Goal: Information Seeking & Learning: Learn about a topic

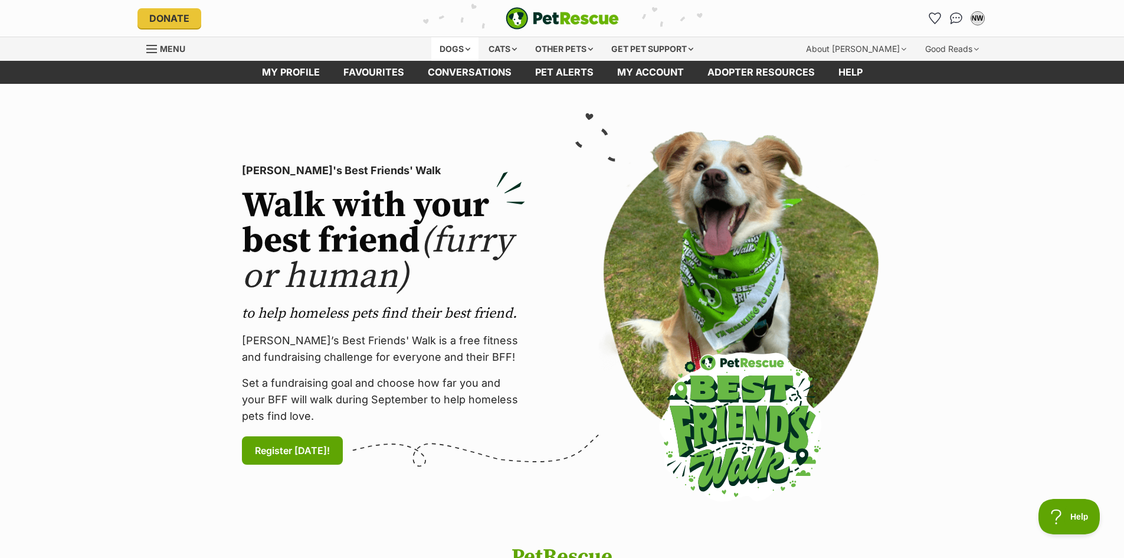
click at [467, 52] on div "Dogs" at bounding box center [454, 49] width 47 height 24
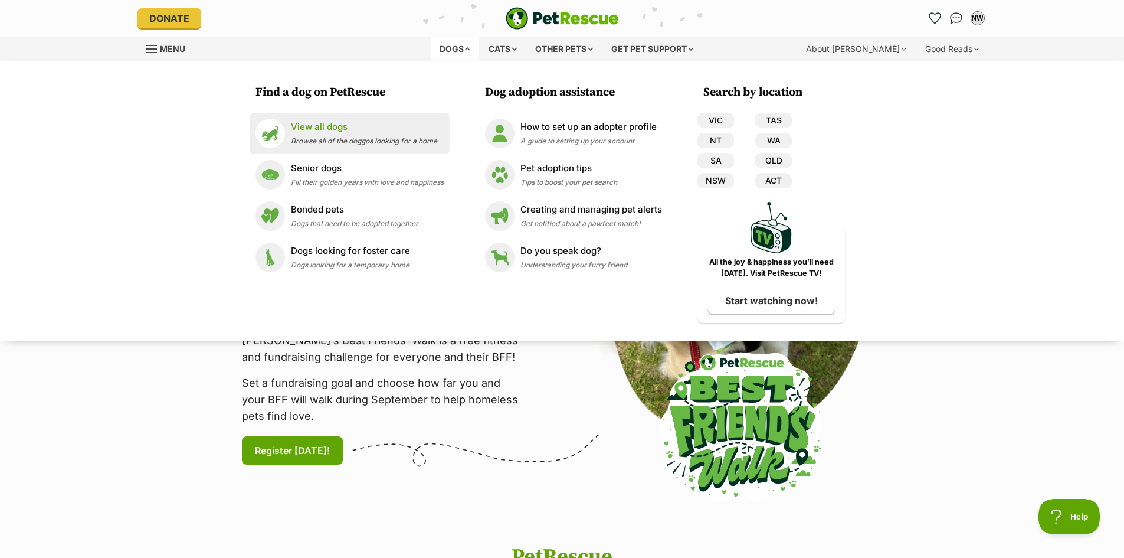
click at [346, 150] on li "View all dogs Browse all of the doggos looking for a home" at bounding box center [350, 133] width 200 height 41
click at [342, 135] on div "View all dogs Browse all of the doggos looking for a home" at bounding box center [364, 132] width 146 height 25
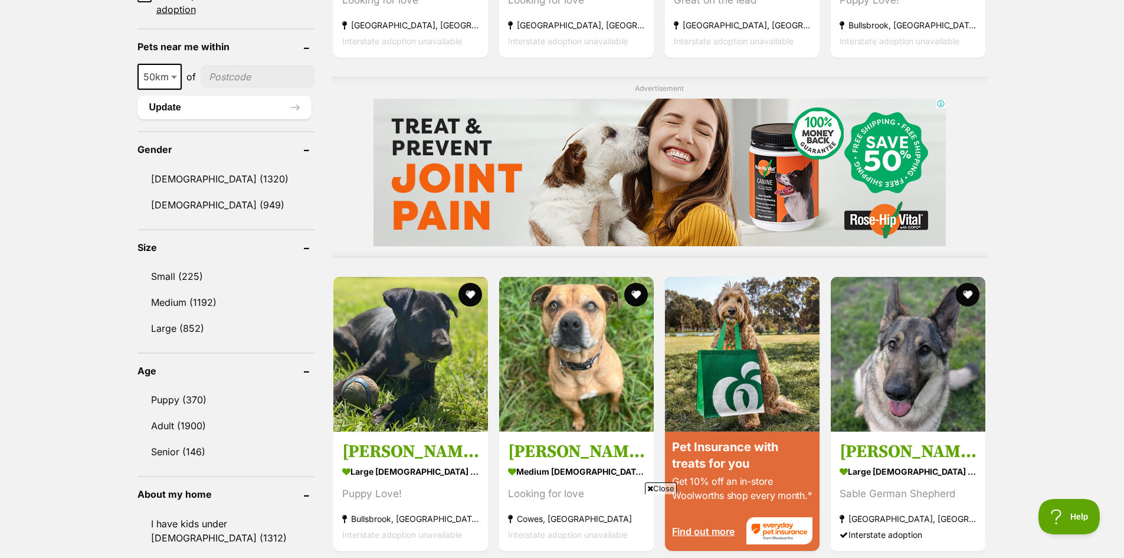
scroll to position [885, 0]
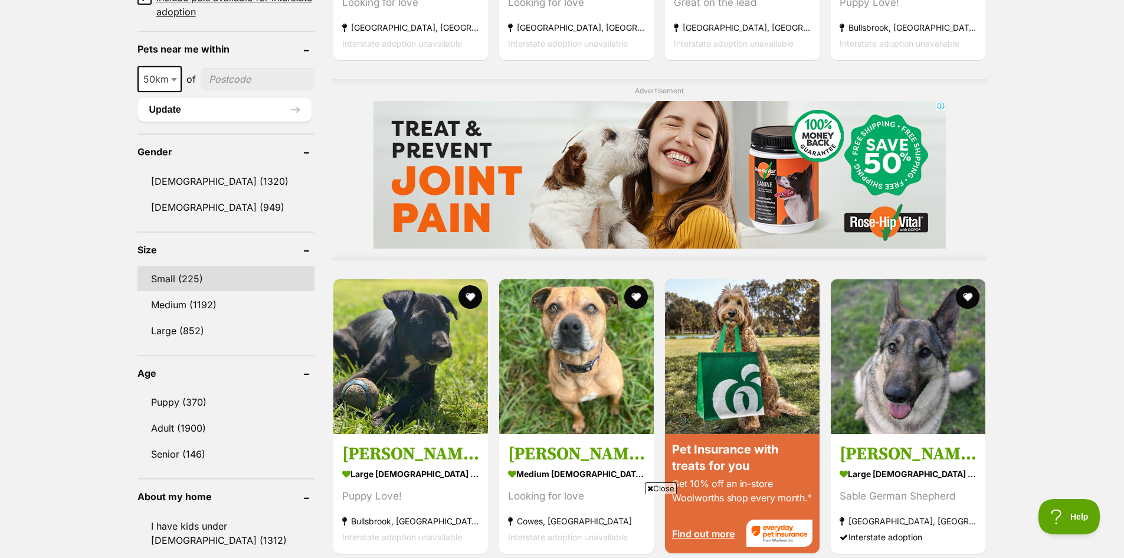
click at [175, 274] on link "Small (225)" at bounding box center [226, 278] width 177 height 25
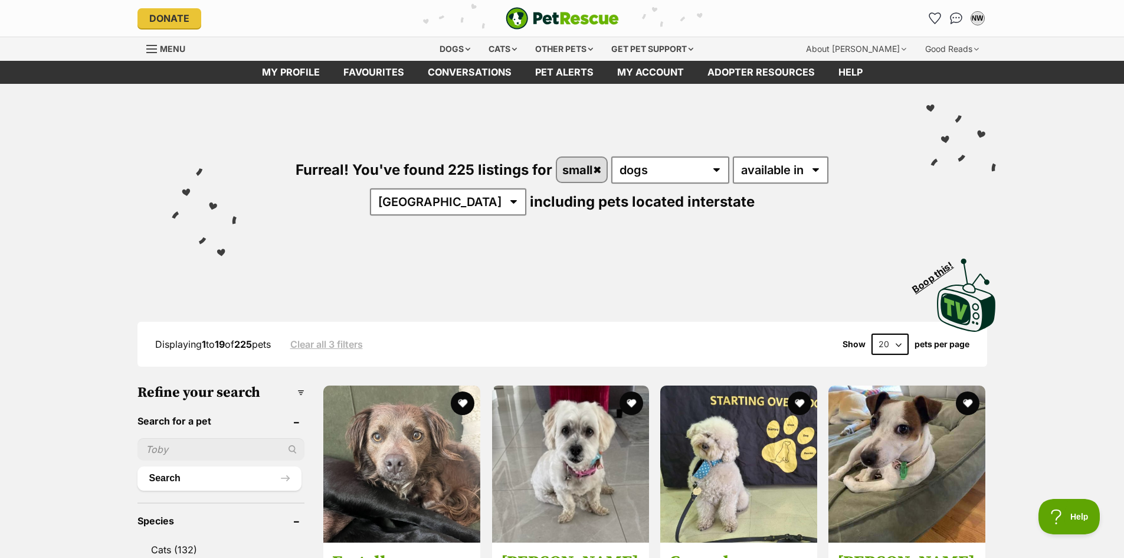
drag, startPoint x: 893, startPoint y: 339, endPoint x: 894, endPoint y: 347, distance: 8.3
click at [893, 339] on select "20 40 60" at bounding box center [890, 343] width 37 height 21
select select "60"
click at [872, 333] on select "20 40 60" at bounding box center [890, 343] width 37 height 21
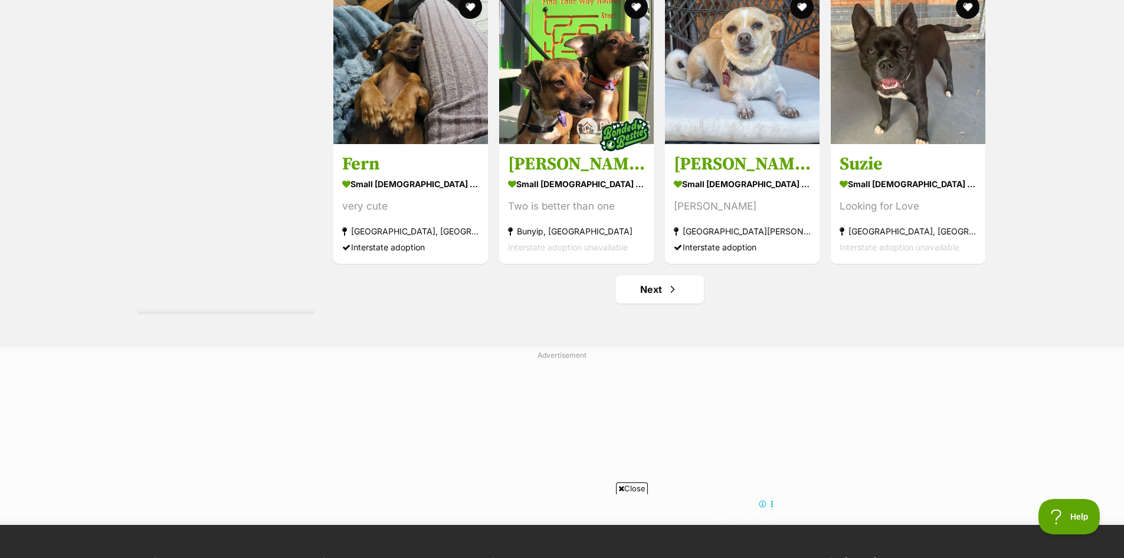
scroll to position [5960, 0]
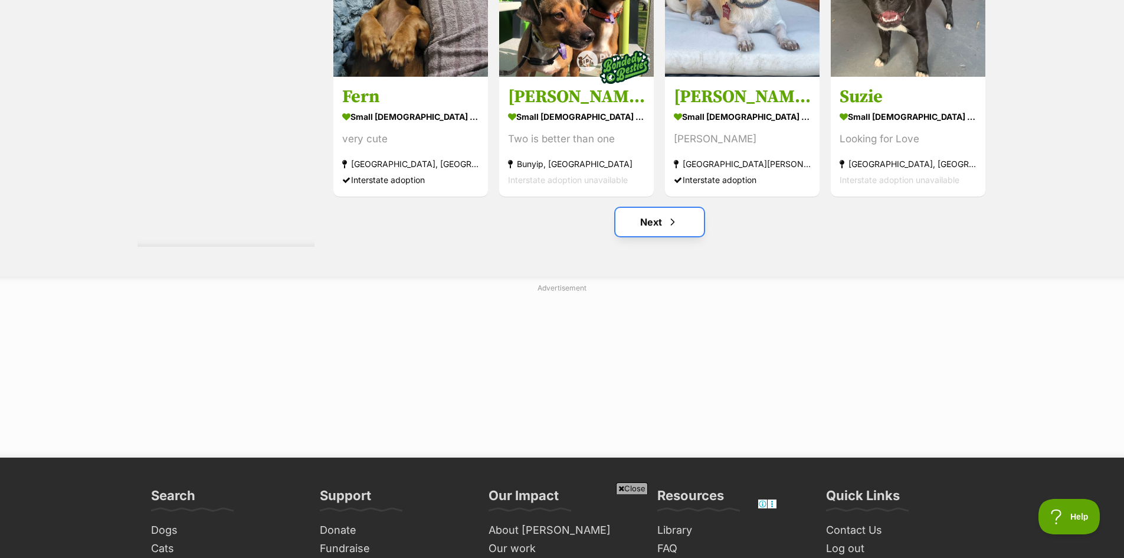
click at [657, 220] on link "Next" at bounding box center [660, 222] width 89 height 28
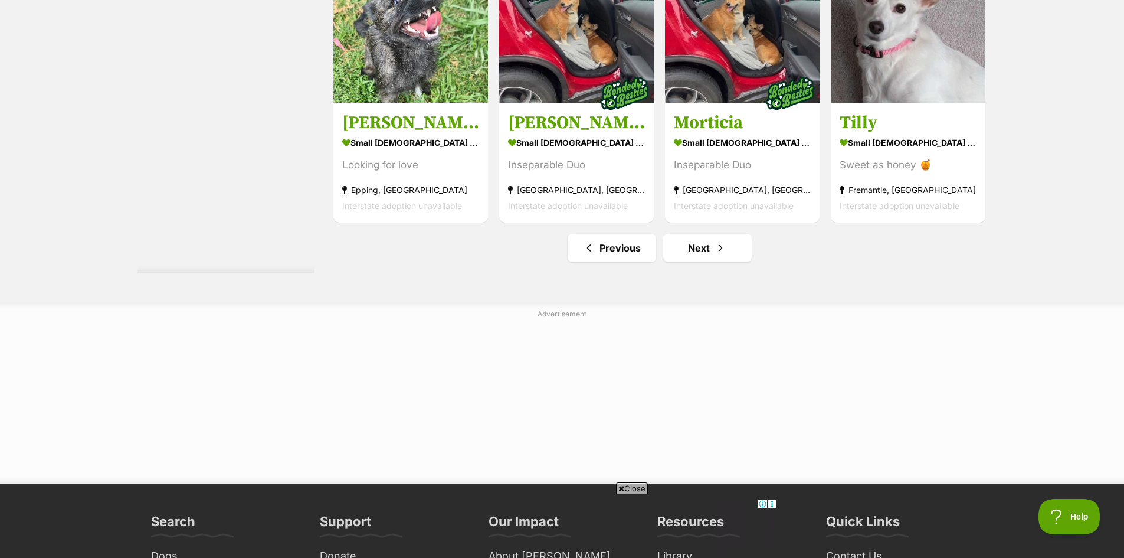
scroll to position [6137, 0]
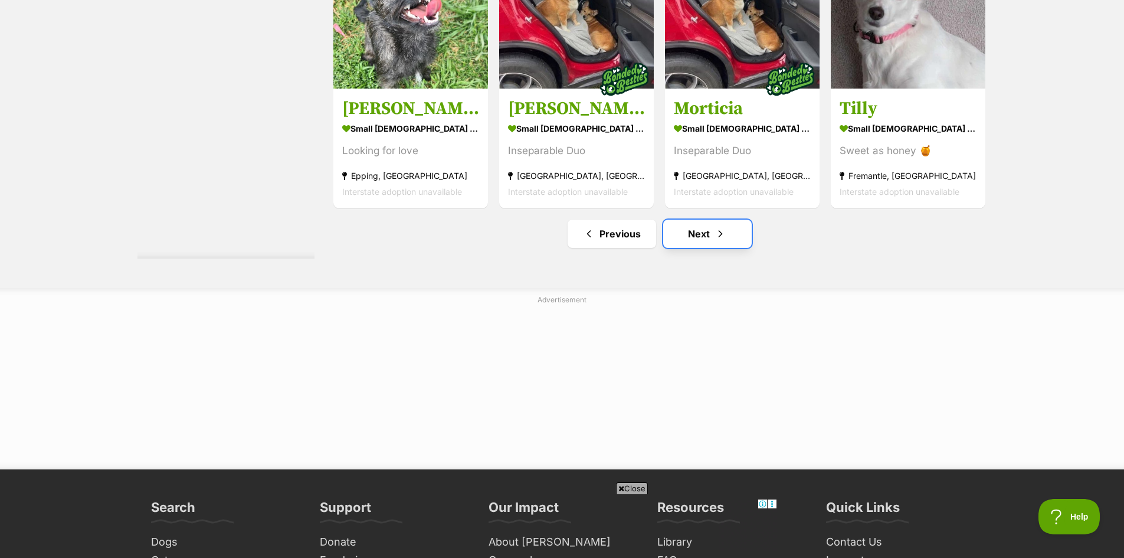
click at [722, 237] on span "Next page" at bounding box center [721, 234] width 12 height 14
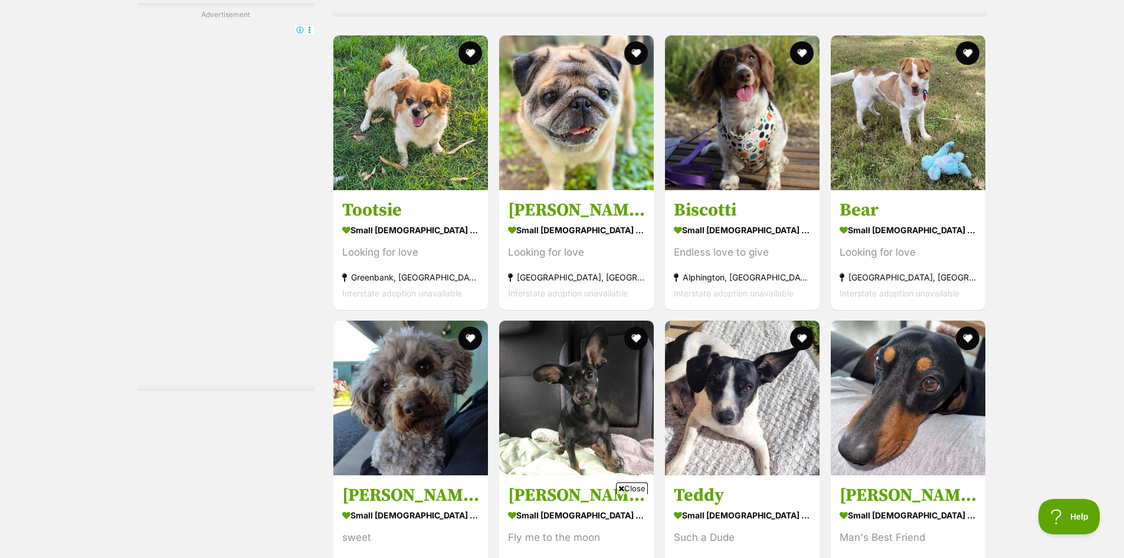
scroll to position [3954, 0]
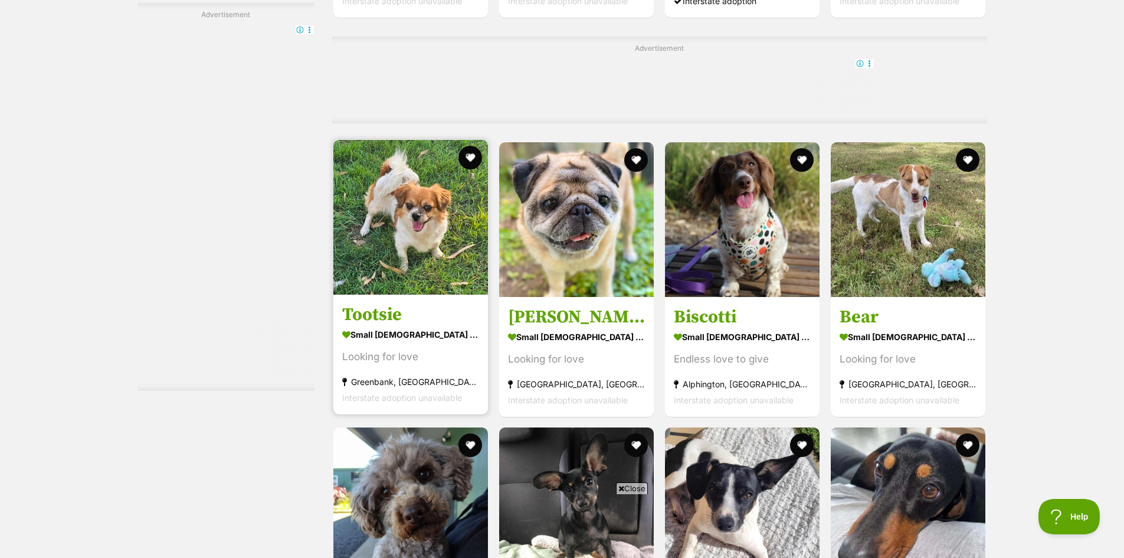
click at [426, 227] on img at bounding box center [410, 217] width 155 height 155
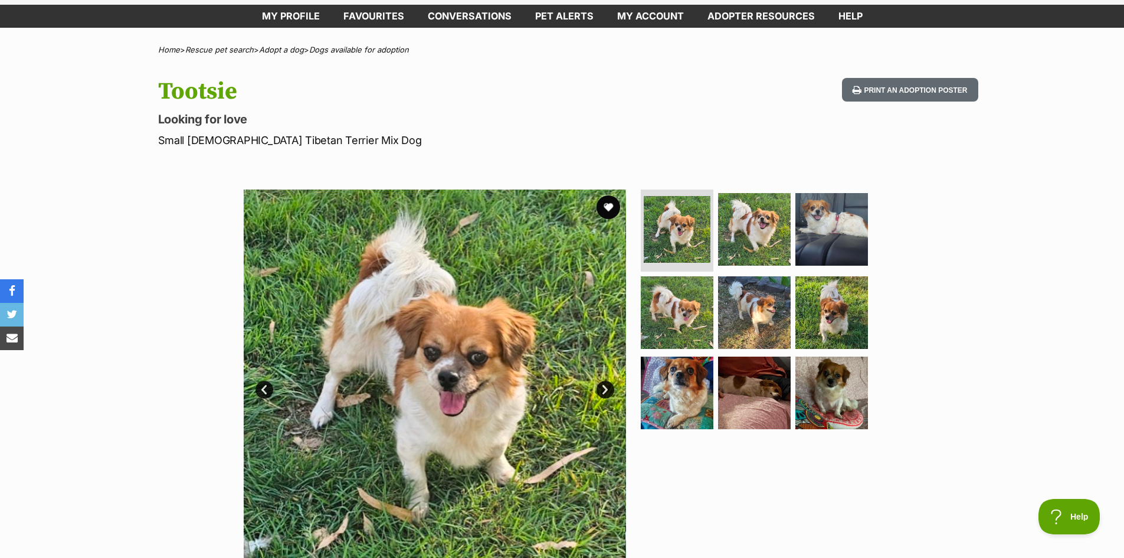
scroll to position [59, 0]
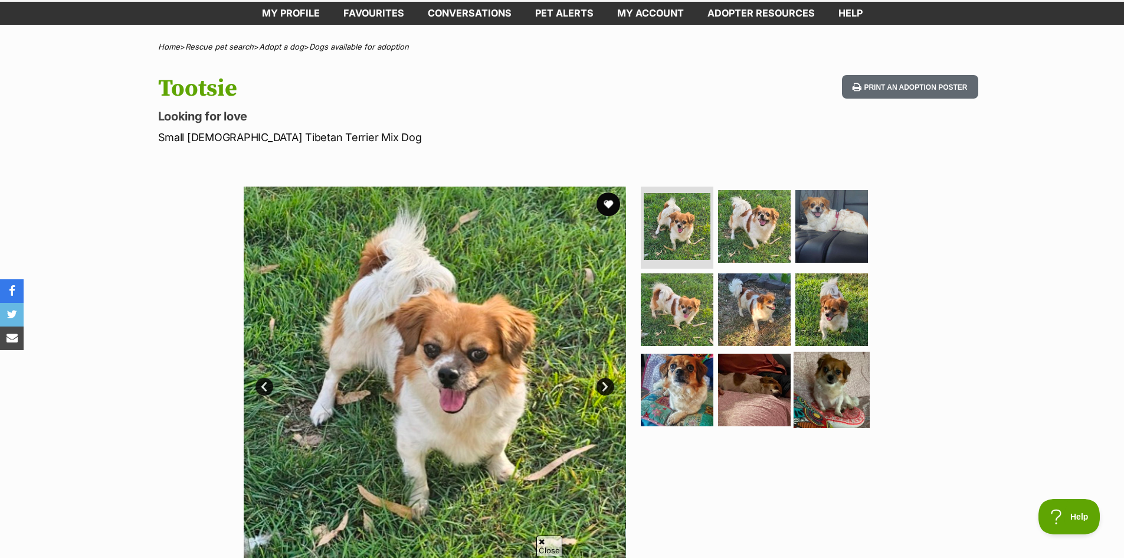
click at [805, 387] on img at bounding box center [832, 390] width 76 height 76
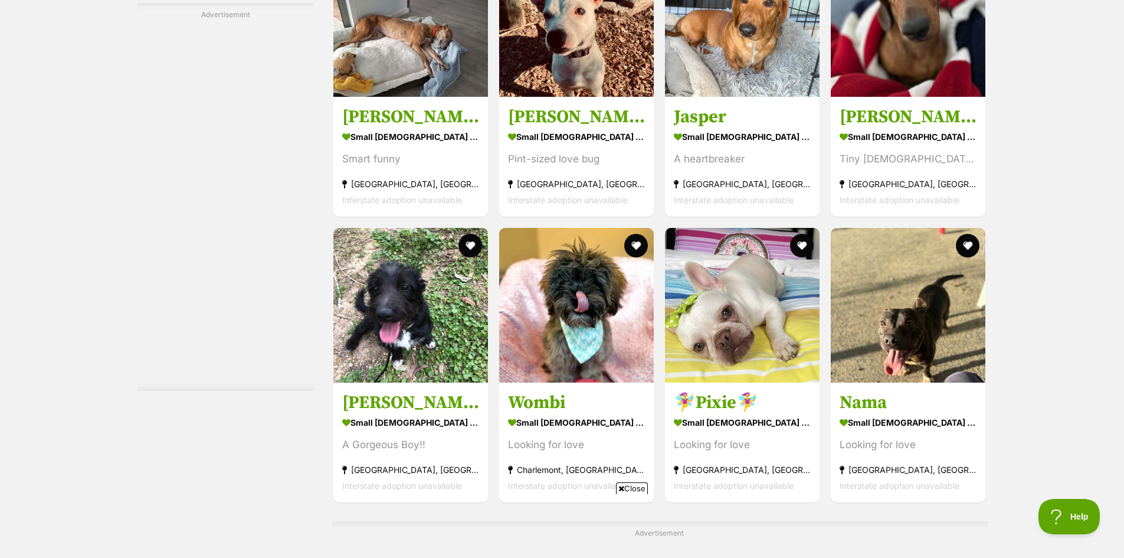
scroll to position [5429, 0]
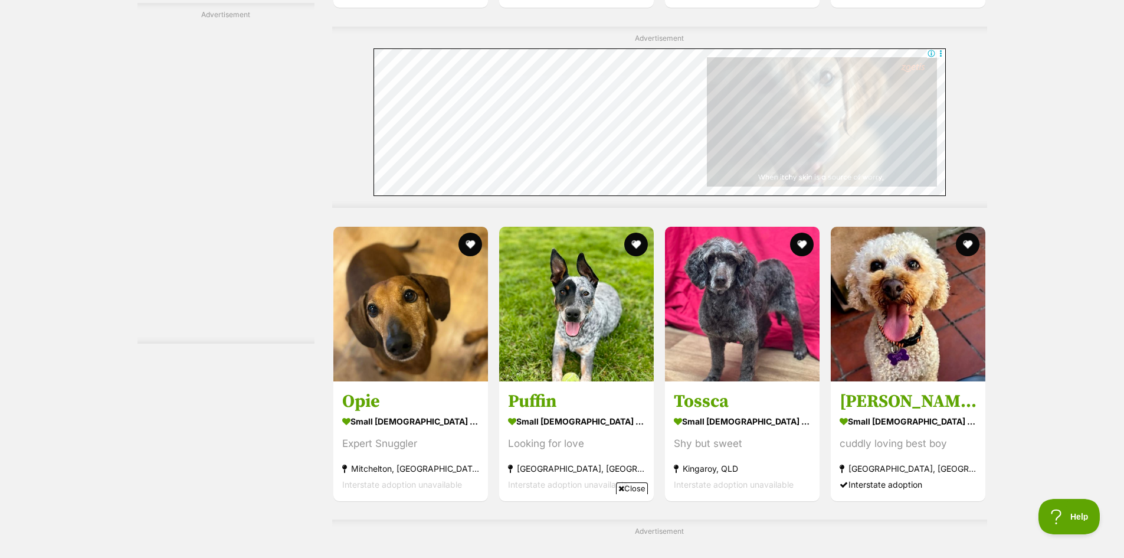
scroll to position [3423, 0]
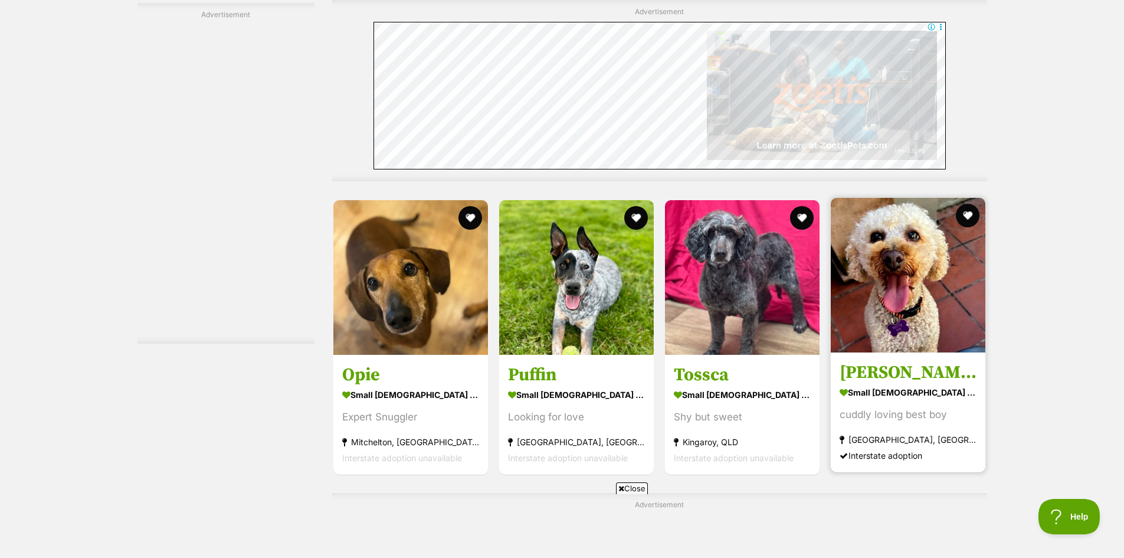
click at [906, 296] on img at bounding box center [908, 275] width 155 height 155
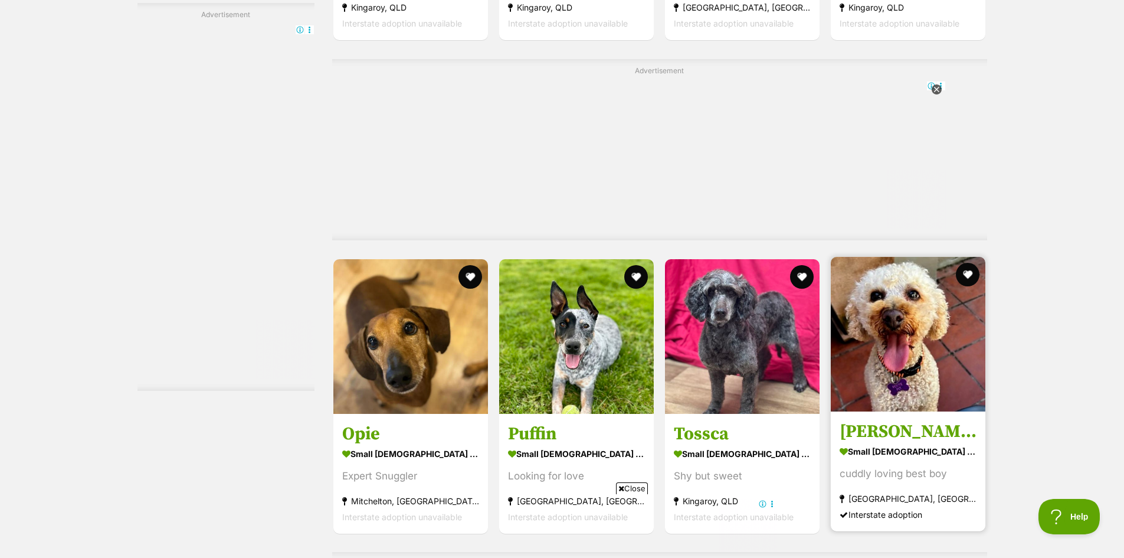
click at [912, 257] on img at bounding box center [908, 334] width 155 height 155
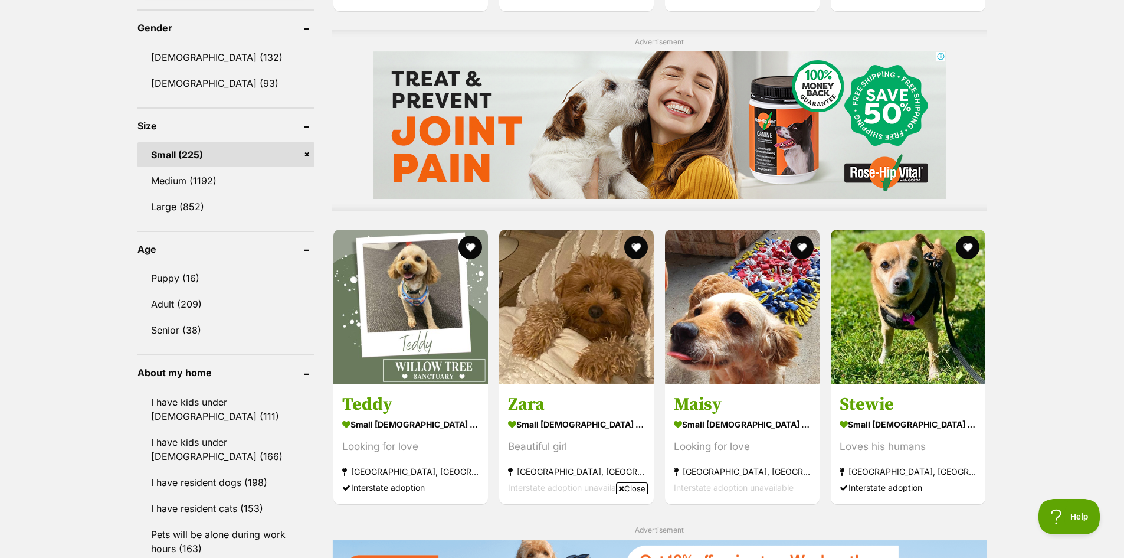
click at [307, 148] on link "Small (225)" at bounding box center [226, 154] width 177 height 25
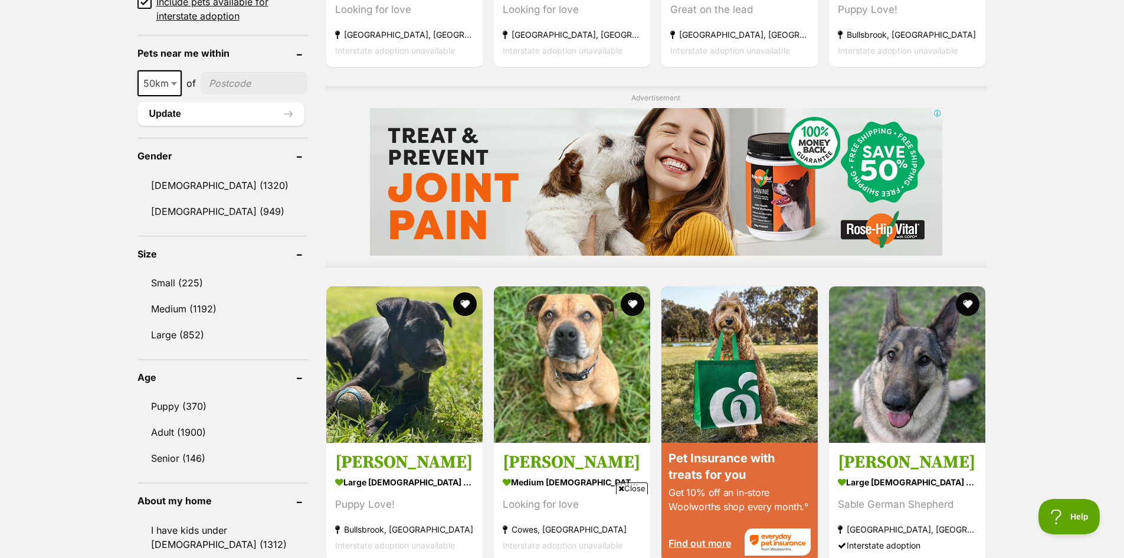
scroll to position [885, 0]
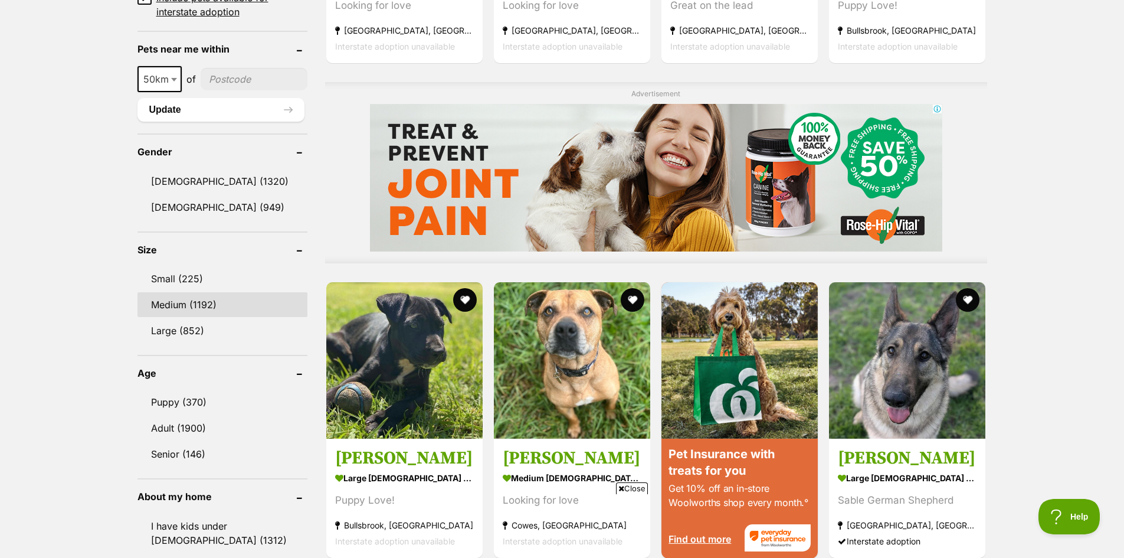
click at [191, 303] on link "Medium (1192)" at bounding box center [223, 304] width 171 height 25
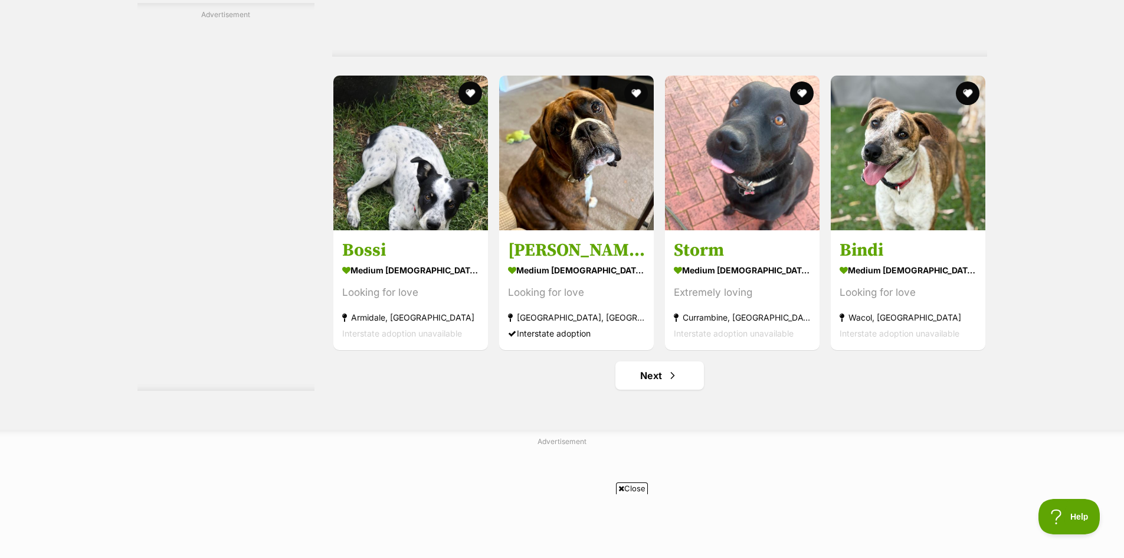
scroll to position [6196, 0]
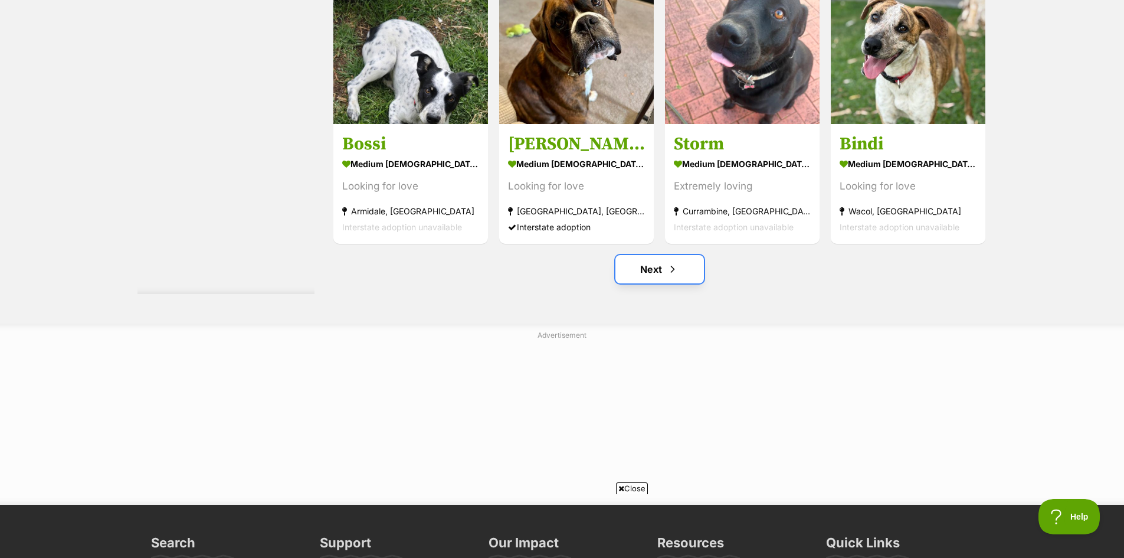
click at [681, 270] on link "Next" at bounding box center [660, 269] width 89 height 28
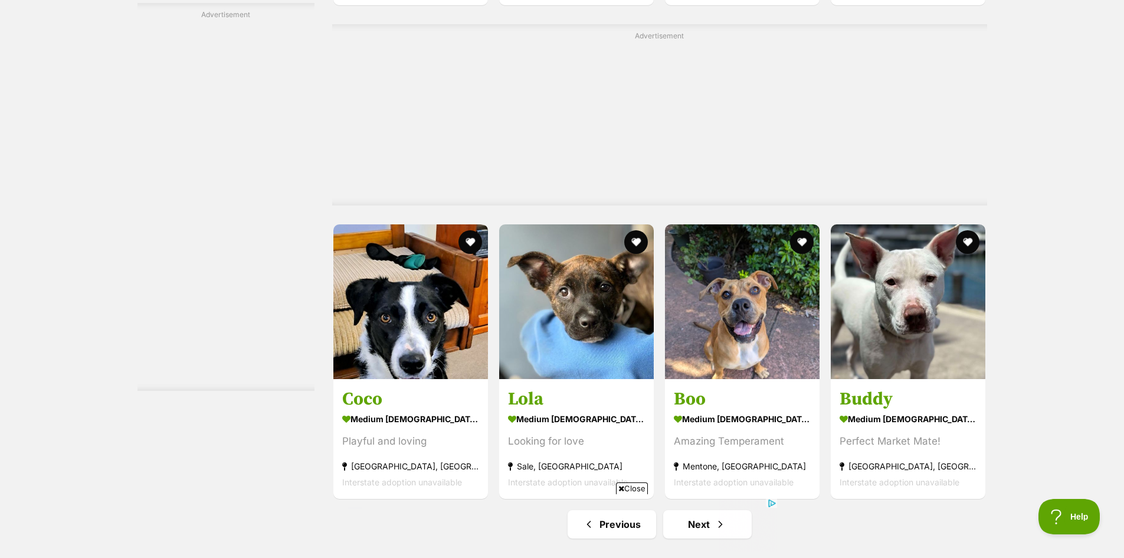
scroll to position [6019, 0]
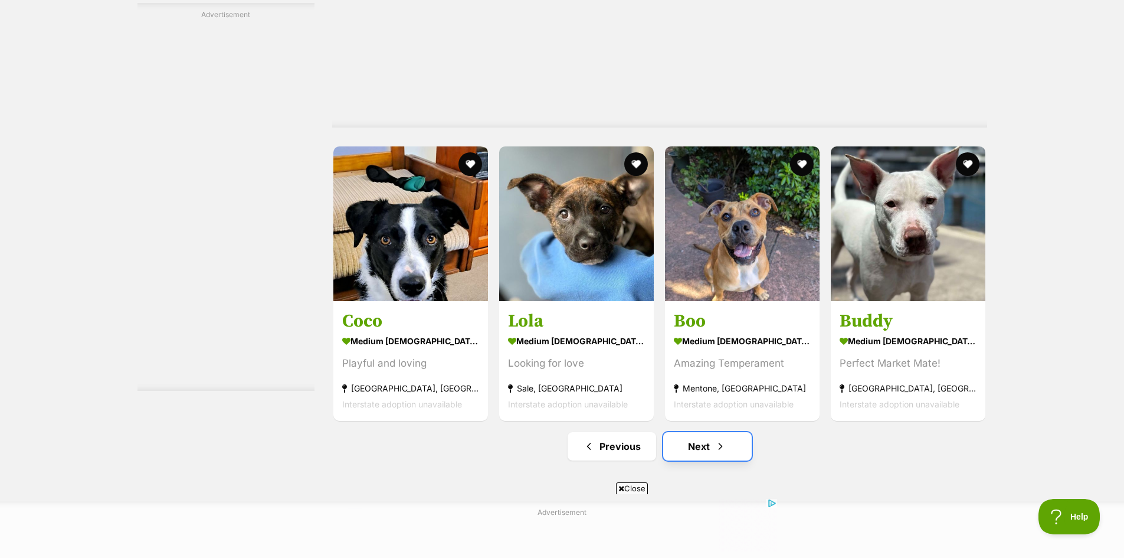
click at [722, 445] on span "Next page" at bounding box center [721, 446] width 12 height 14
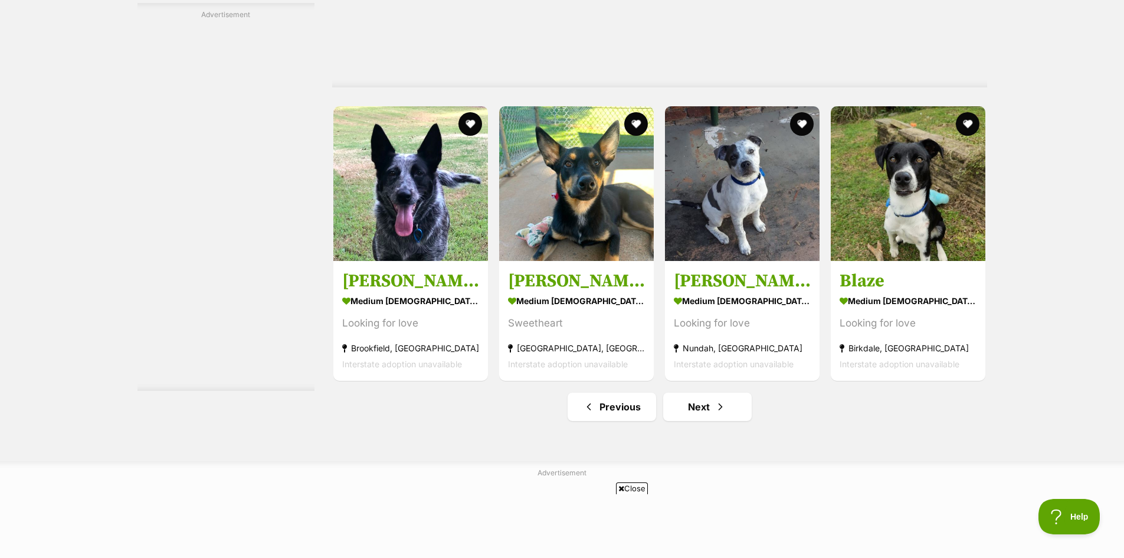
scroll to position [6137, 0]
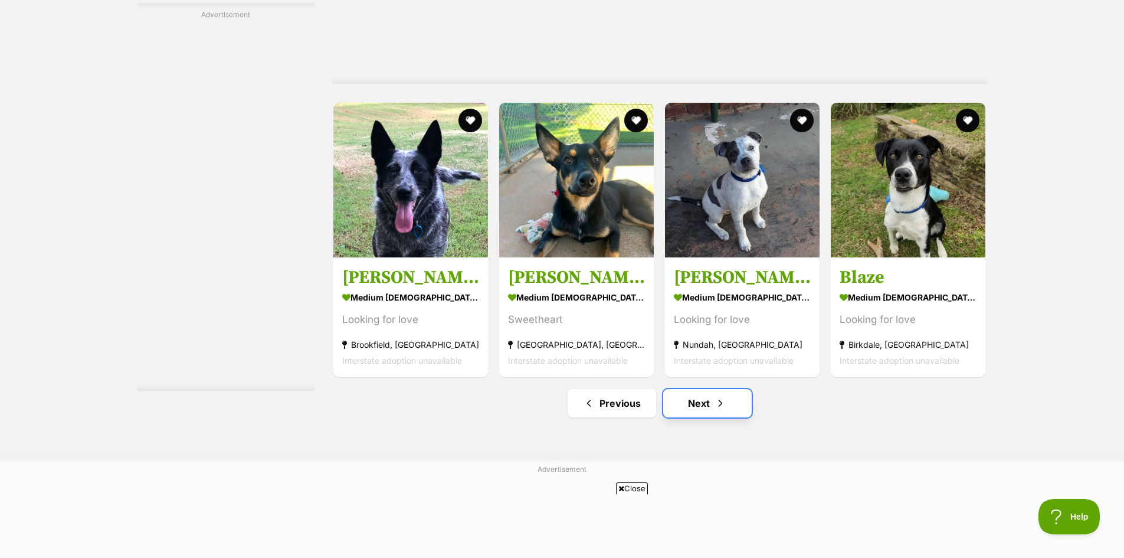
click at [738, 409] on link "Next" at bounding box center [707, 403] width 89 height 28
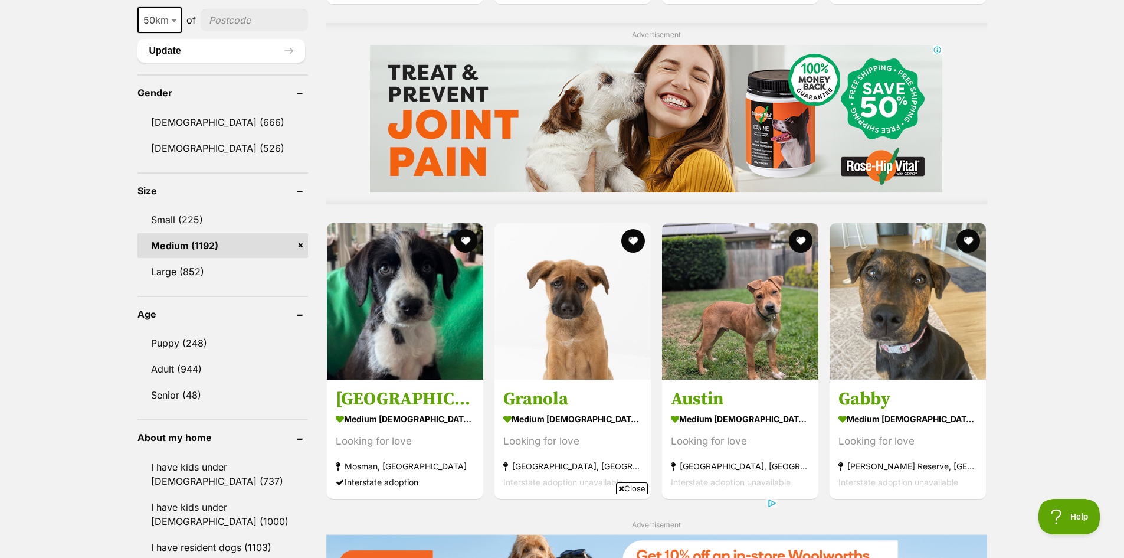
click at [293, 244] on link "Medium (1192)" at bounding box center [223, 245] width 171 height 25
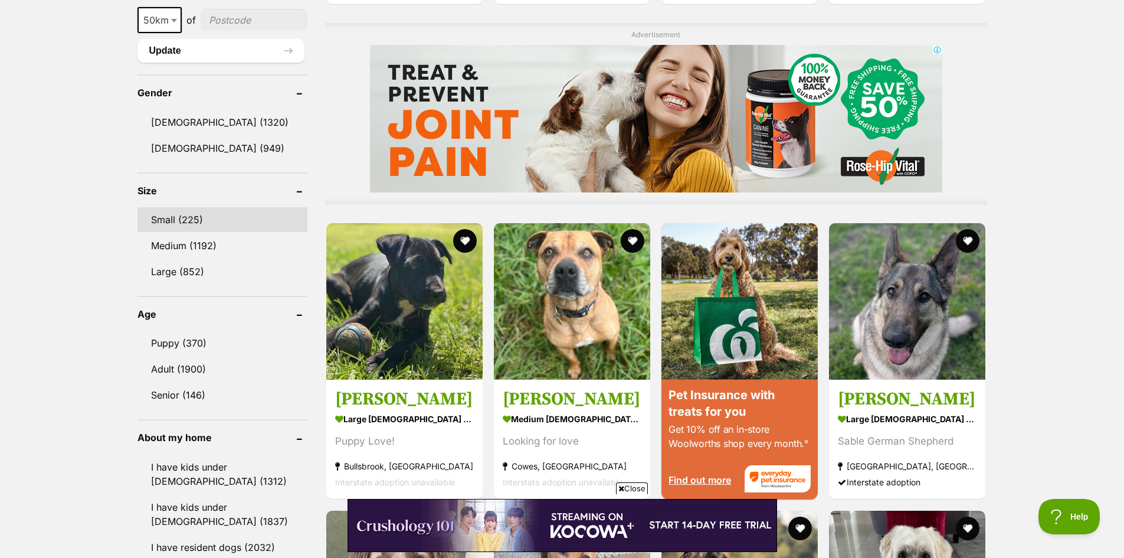
click at [179, 213] on link "Small (225)" at bounding box center [223, 219] width 171 height 25
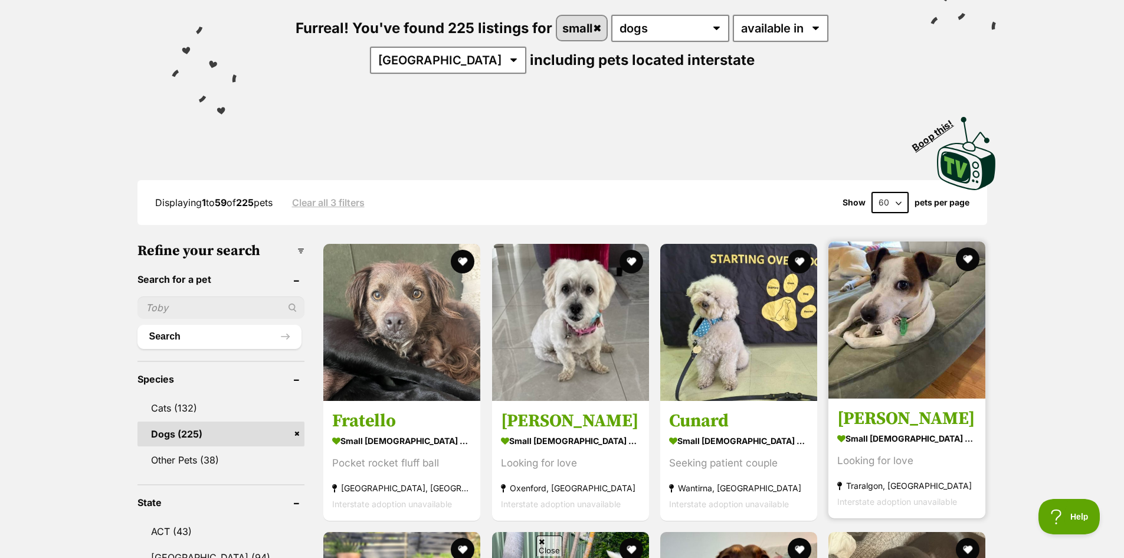
scroll to position [177, 0]
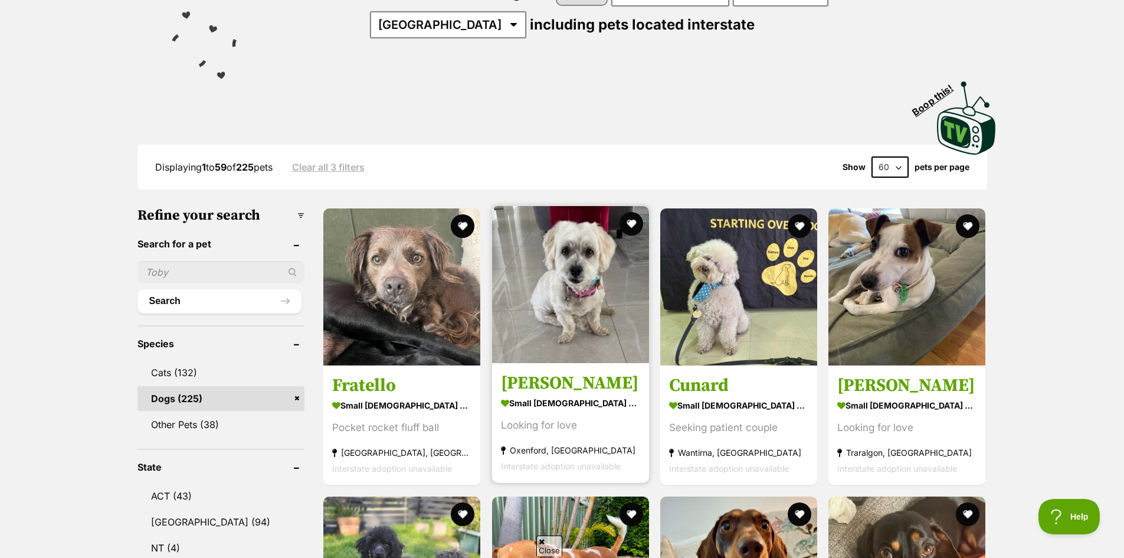
click at [598, 263] on img at bounding box center [570, 284] width 157 height 157
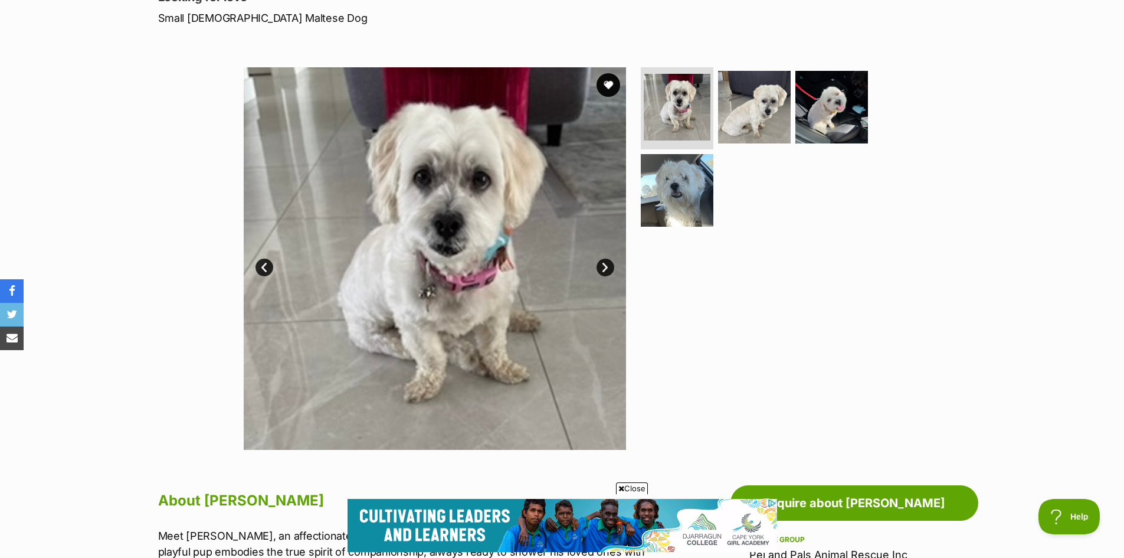
scroll to position [177, 0]
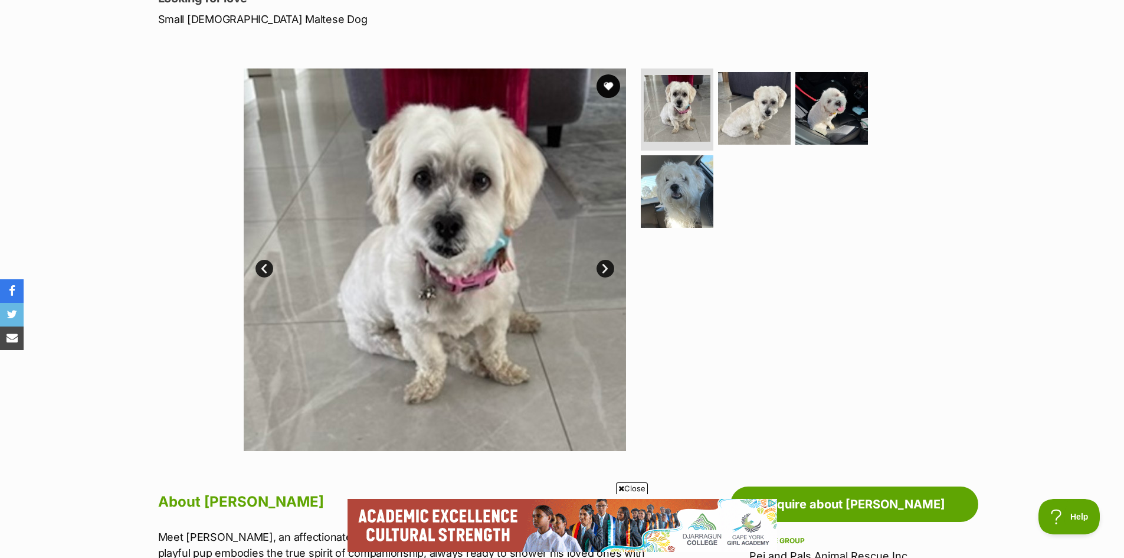
click at [608, 263] on link "Next" at bounding box center [606, 269] width 18 height 18
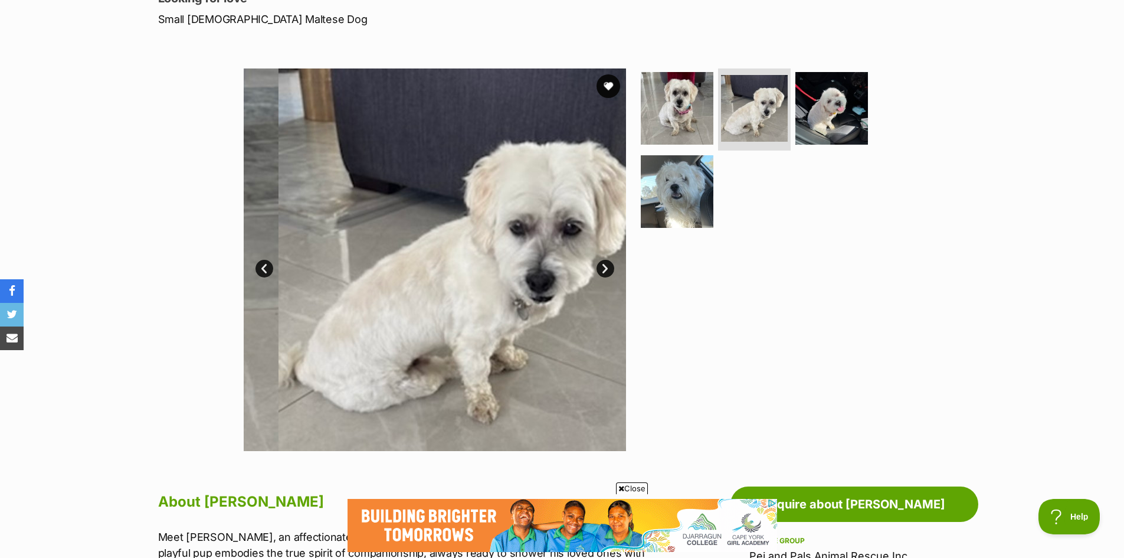
scroll to position [0, 0]
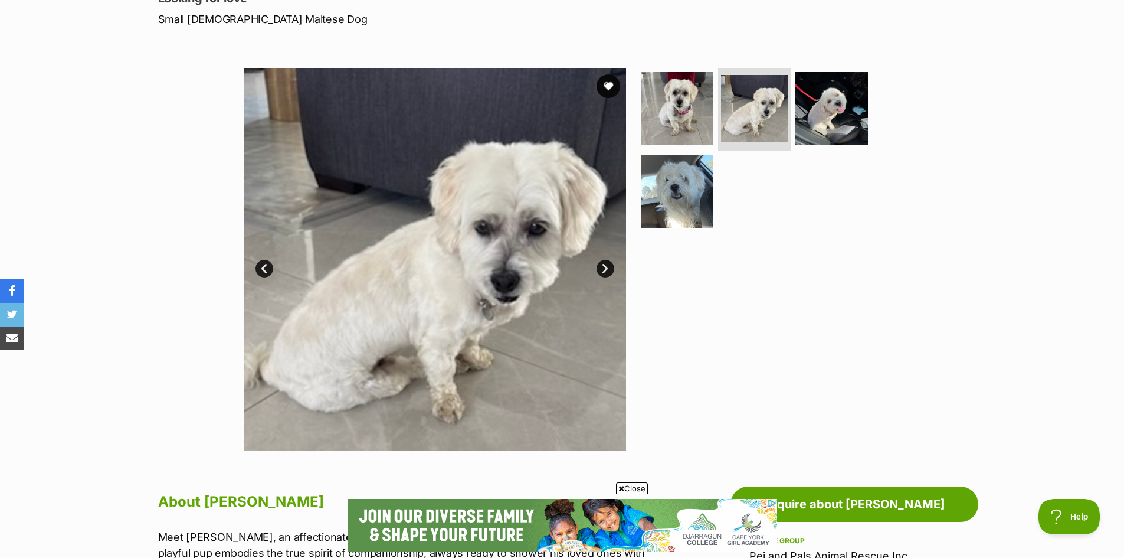
click at [608, 266] on link "Next" at bounding box center [606, 269] width 18 height 18
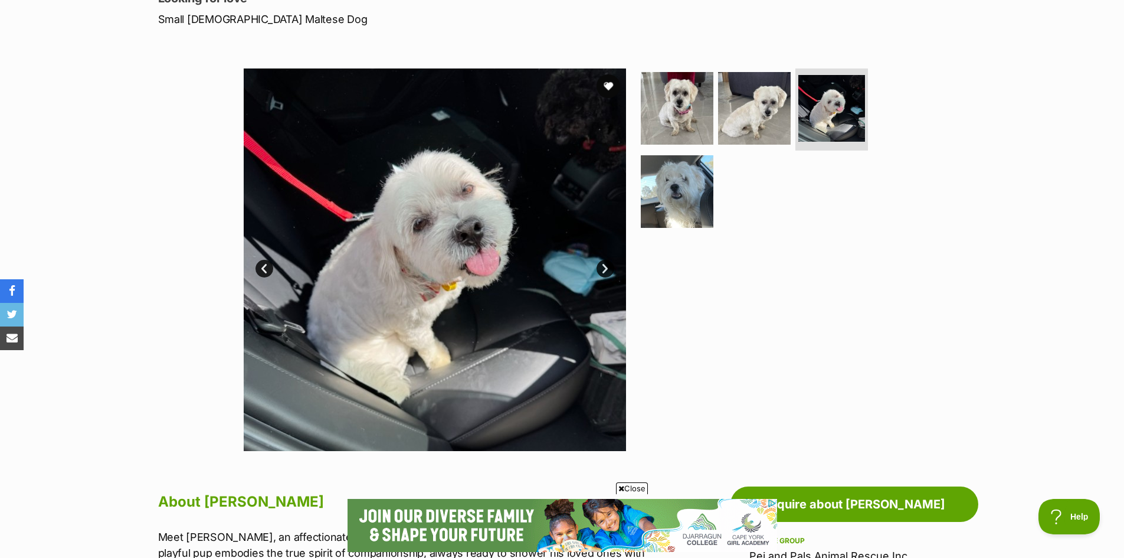
click at [608, 266] on link "Next" at bounding box center [606, 269] width 18 height 18
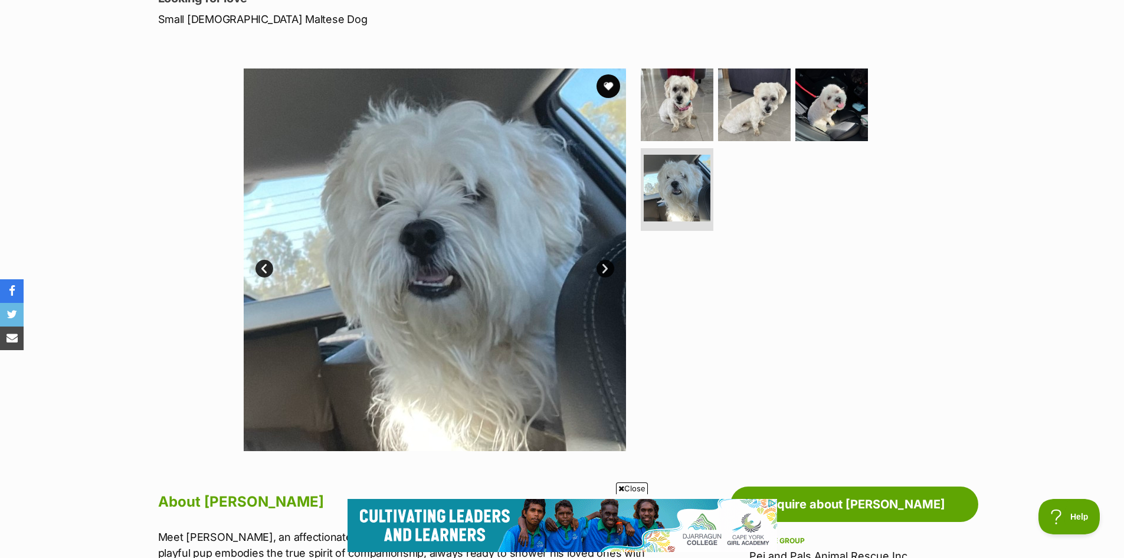
click at [608, 266] on link "Next" at bounding box center [606, 269] width 18 height 18
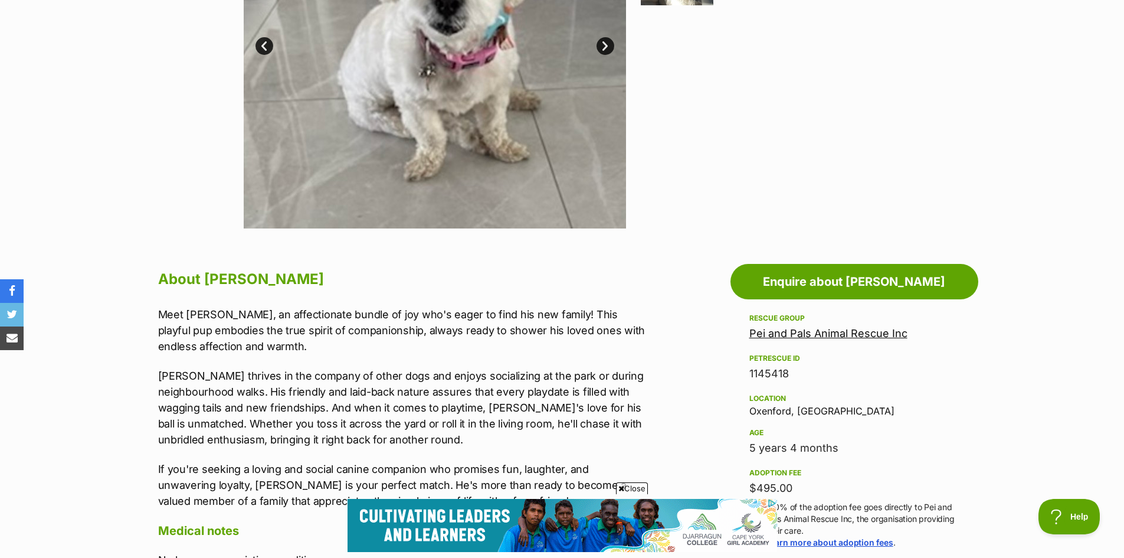
scroll to position [413, 0]
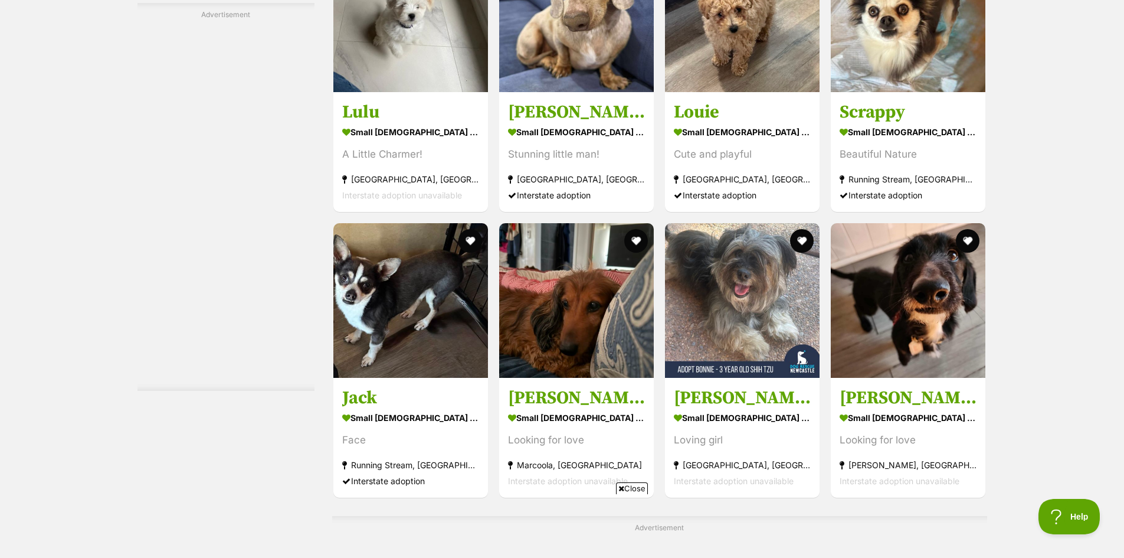
scroll to position [4957, 0]
